Goal: Task Accomplishment & Management: Complete application form

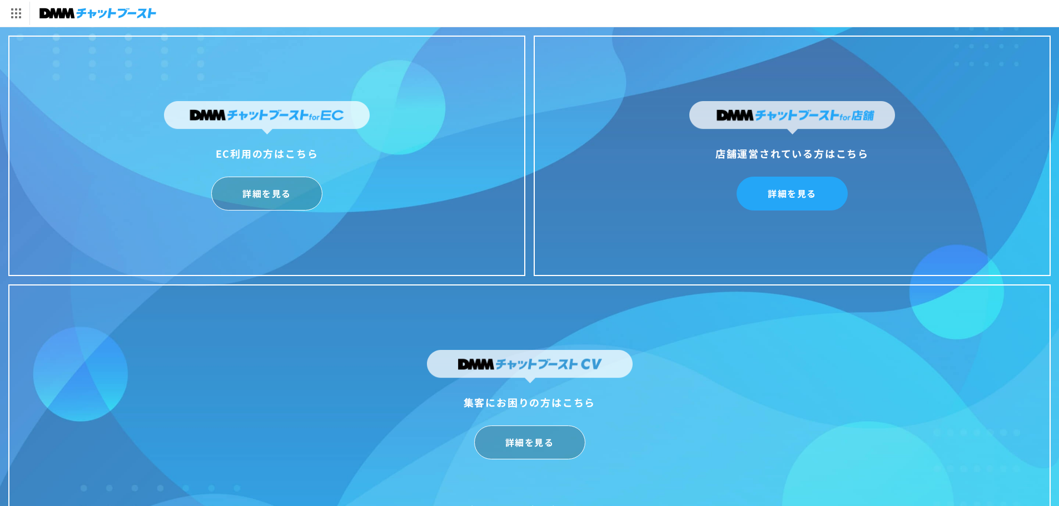
click at [784, 198] on link "詳細を見る" at bounding box center [792, 194] width 111 height 34
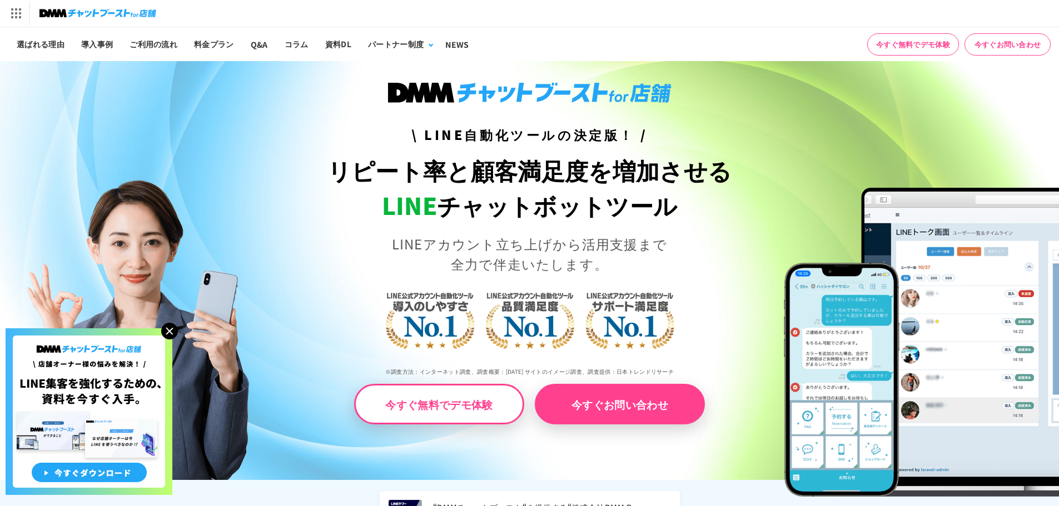
click at [993, 48] on link "今すぐお問い合わせ" at bounding box center [1007, 44] width 86 height 22
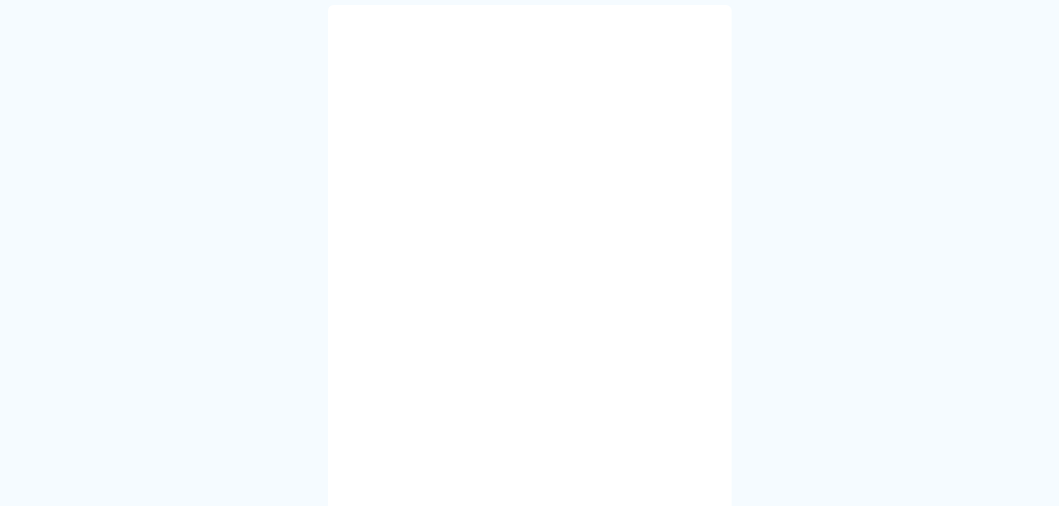
scroll to position [222, 0]
click at [827, 316] on section at bounding box center [529, 369] width 1059 height 787
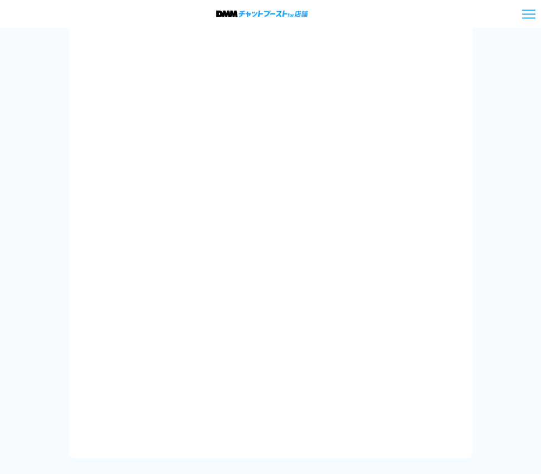
scroll to position [500, 0]
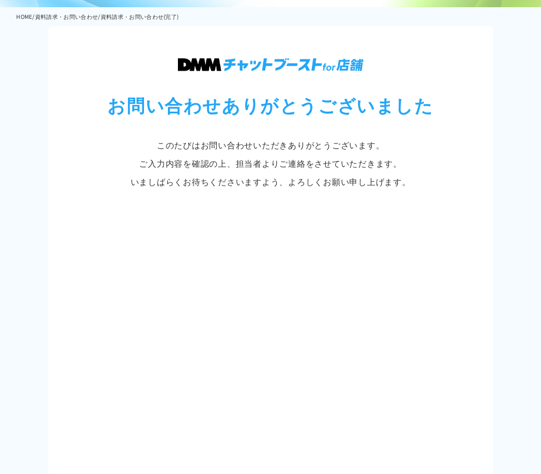
scroll to position [445, 0]
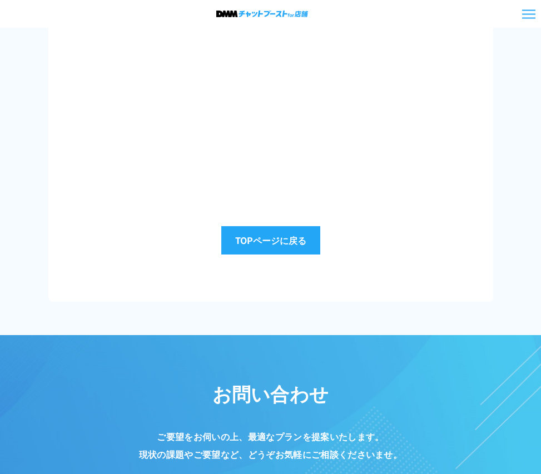
click at [255, 247] on link "TOPページに戻る" at bounding box center [270, 240] width 99 height 28
